Goal: Task Accomplishment & Management: Manage account settings

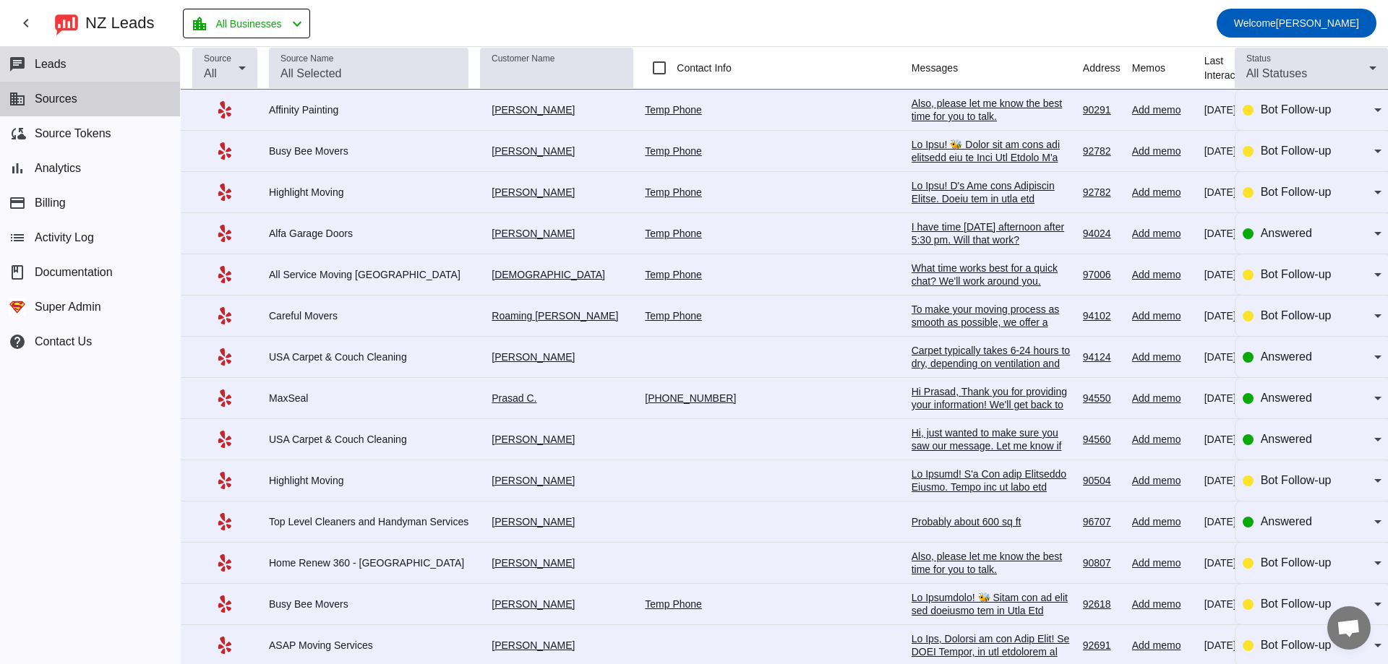
click at [92, 113] on button "business Sources" at bounding box center [90, 99] width 180 height 35
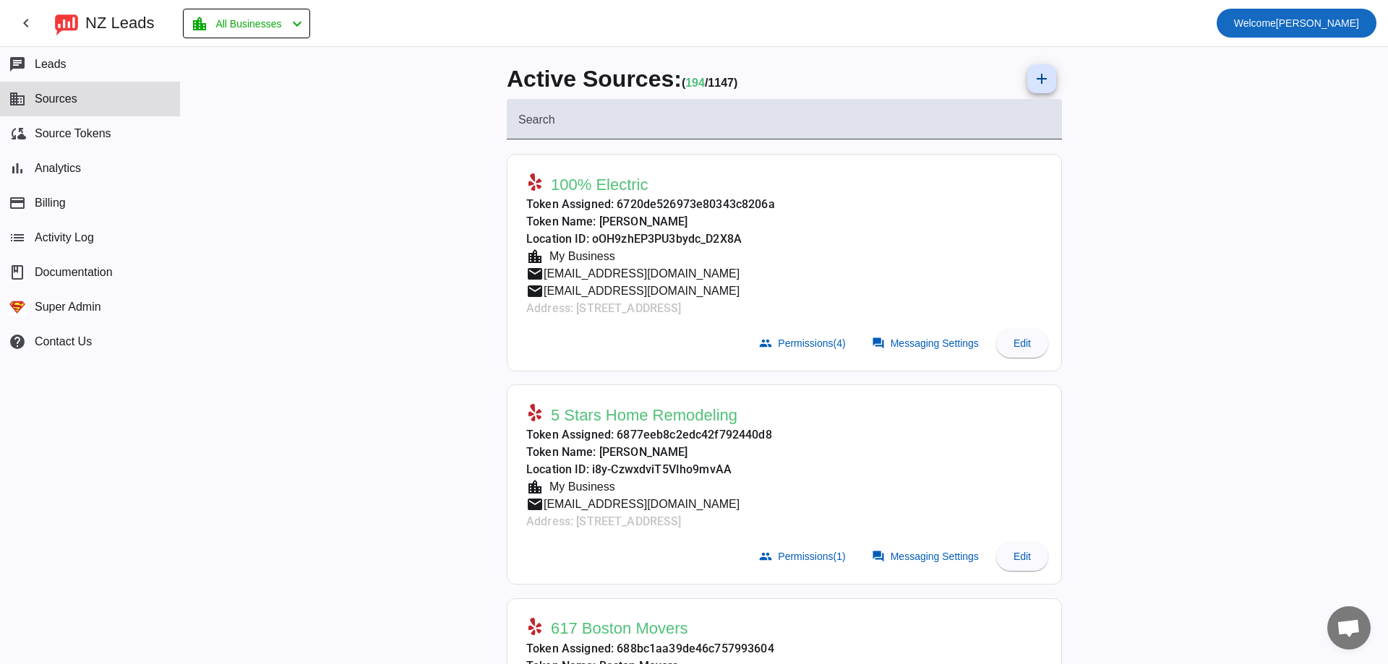
click at [1343, 20] on span "Welcome Miki" at bounding box center [1296, 23] width 125 height 20
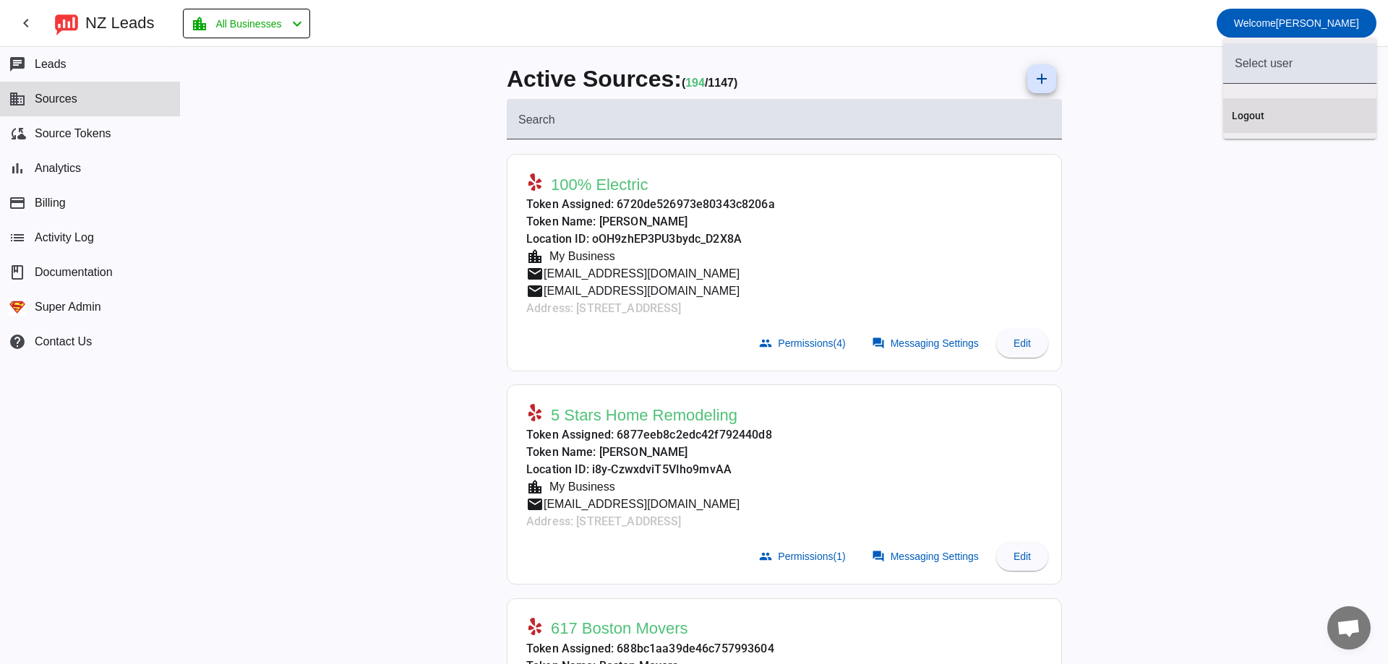
click at [1275, 106] on button "Logout" at bounding box center [1299, 115] width 153 height 35
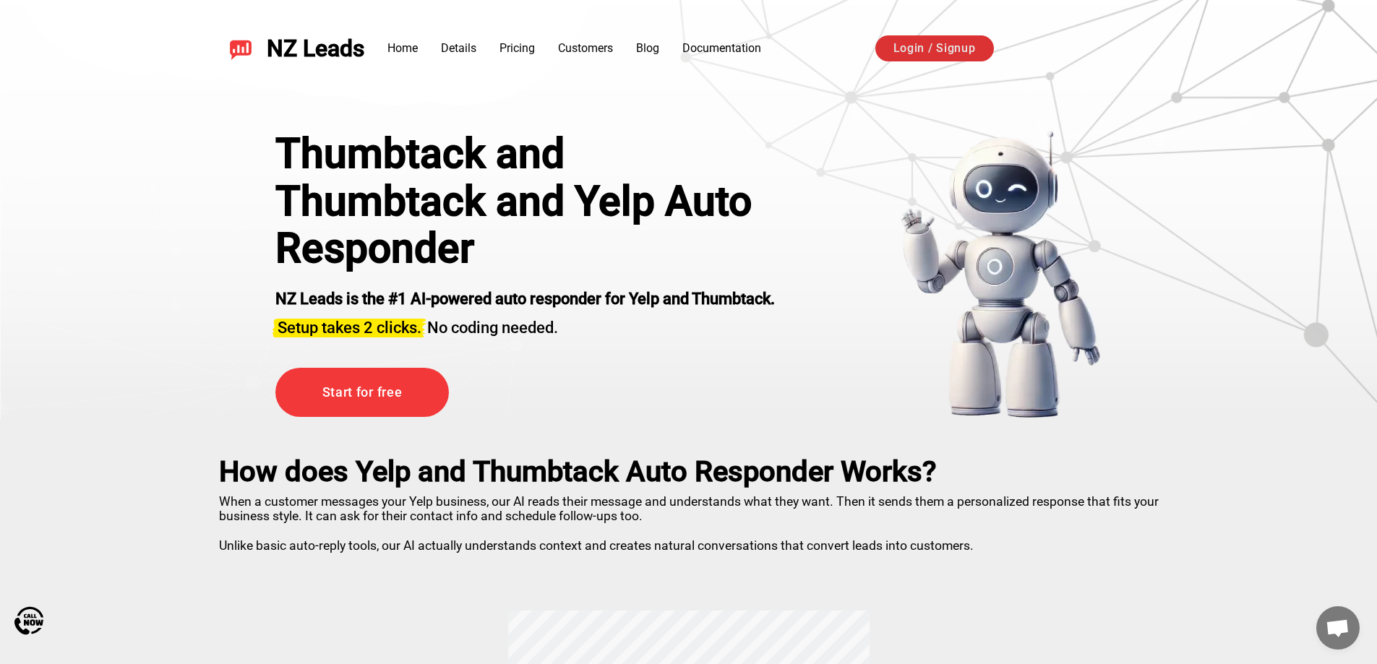
click at [958, 49] on link "Login / Signup" at bounding box center [935, 48] width 119 height 26
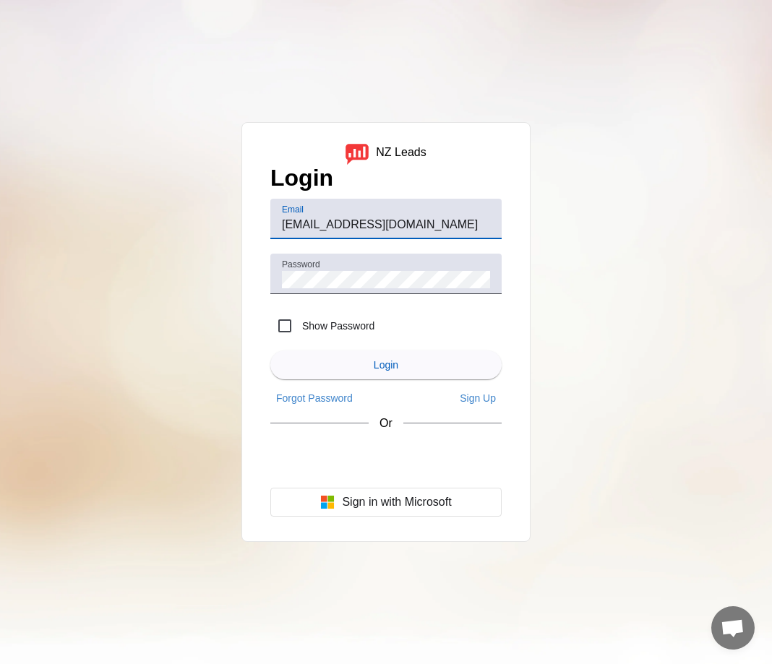
click at [409, 219] on input "[EMAIL_ADDRESS][DOMAIN_NAME]" at bounding box center [386, 224] width 208 height 17
type input "demo@user.coms"
drag, startPoint x: 398, startPoint y: 253, endPoint x: 398, endPoint y: 263, distance: 10.1
click at [398, 254] on div "Password" at bounding box center [386, 274] width 208 height 40
click at [411, 171] on h1 "Login" at bounding box center [385, 182] width 231 height 34
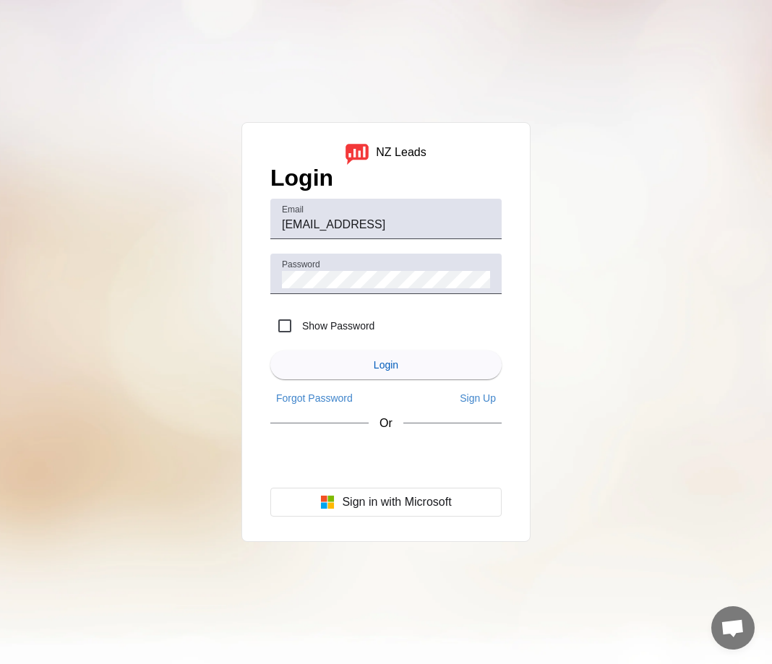
click at [659, 280] on div "NZ Leads Login Email demo@user.coms Password Show Password Login Forgot Passwor…" at bounding box center [386, 332] width 772 height 664
